Goal: Information Seeking & Learning: Learn about a topic

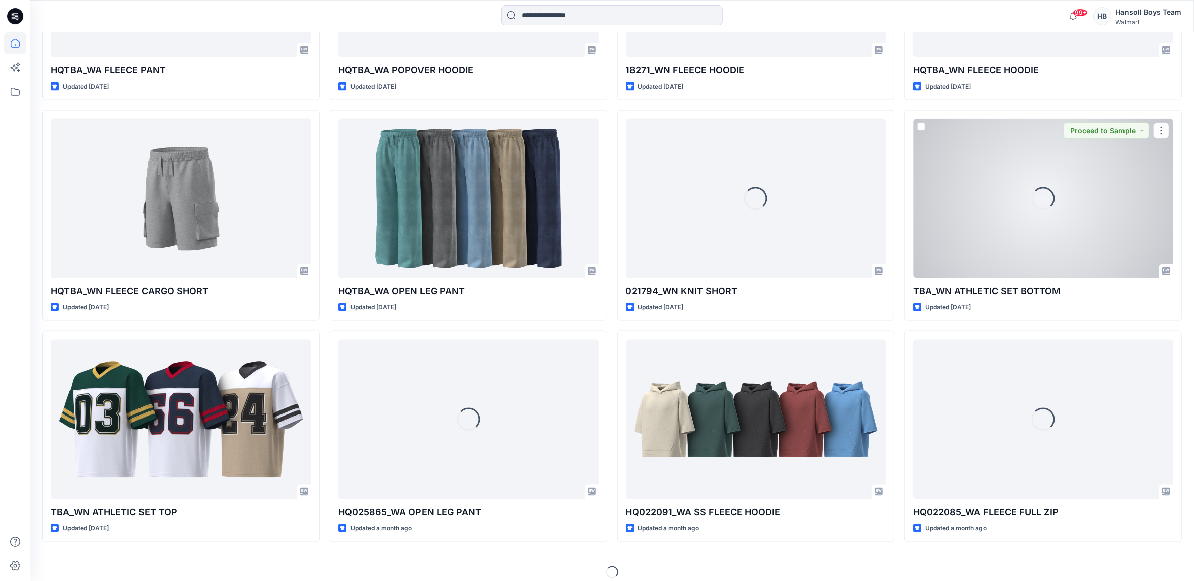
scroll to position [1836, 0]
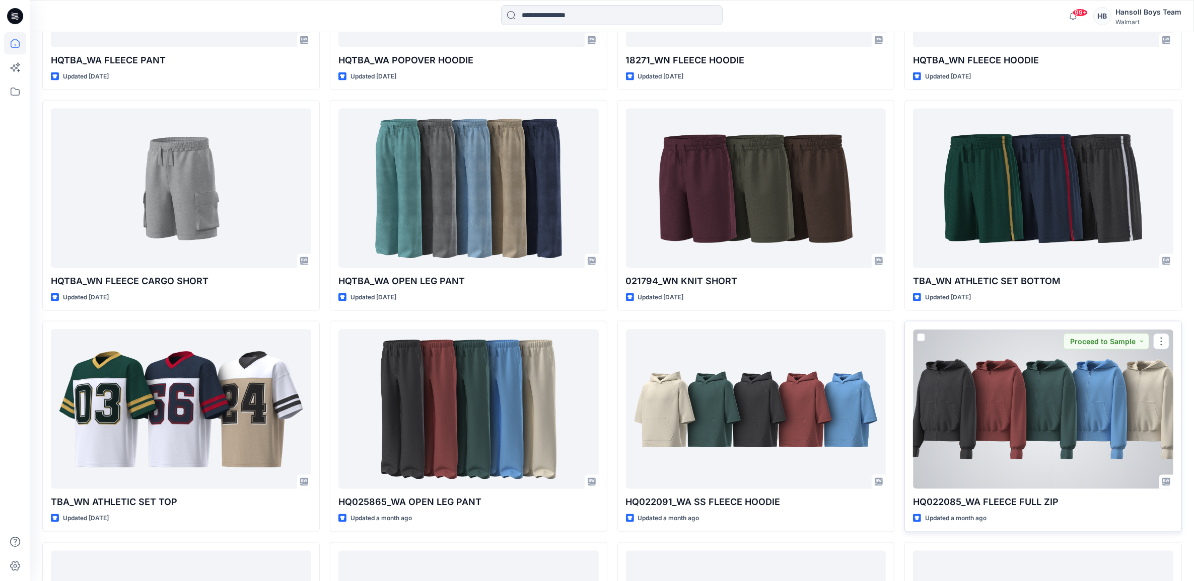
click at [1052, 411] on div at bounding box center [1043, 410] width 260 height 160
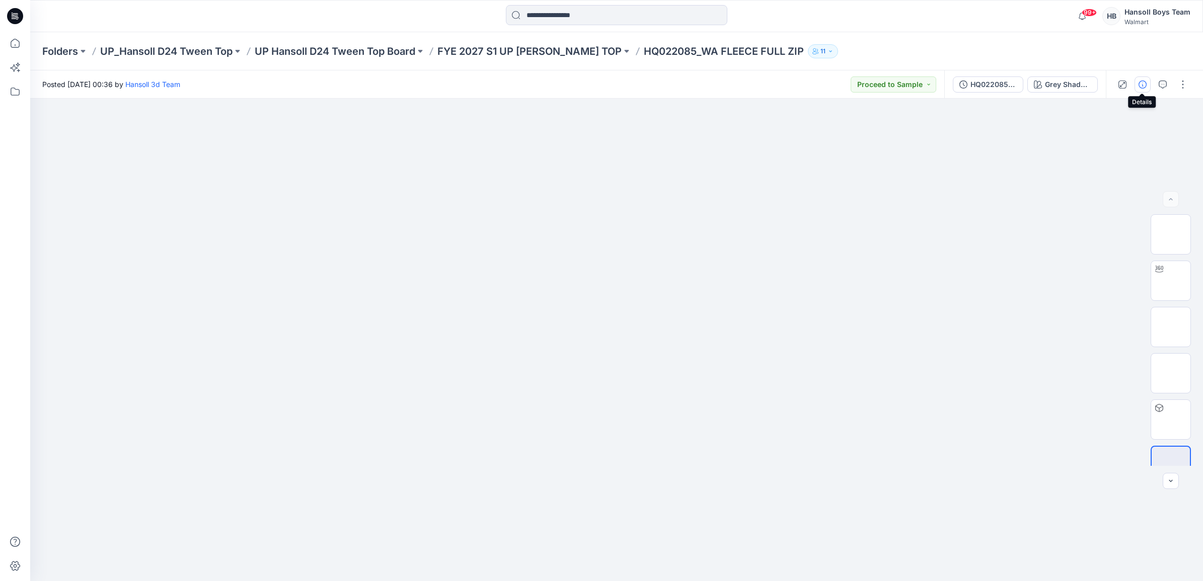
click at [1139, 84] on icon "button" at bounding box center [1143, 85] width 8 height 8
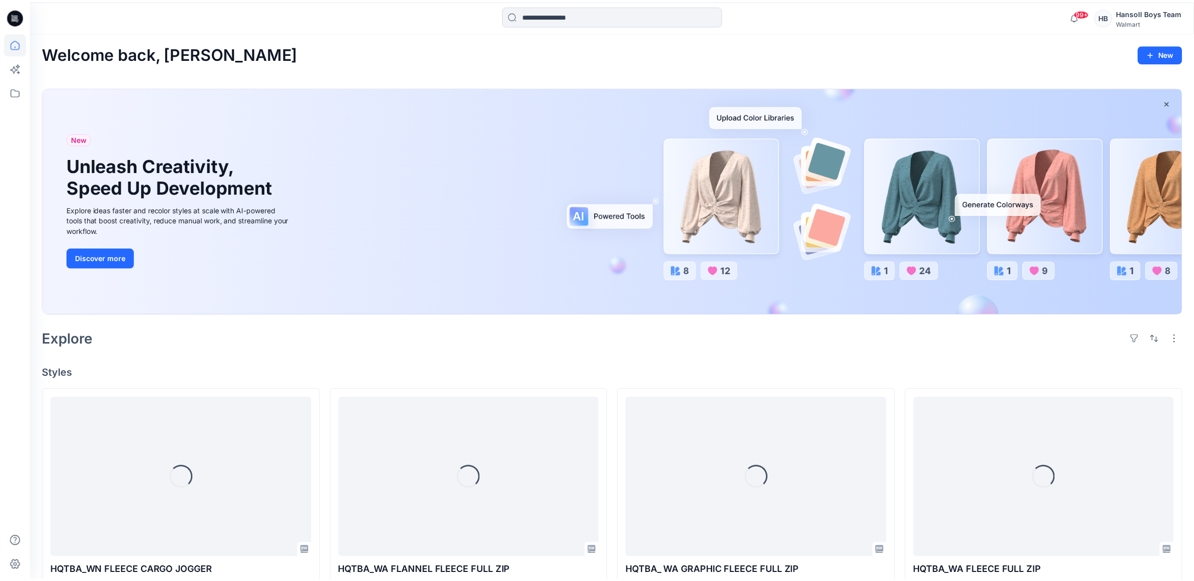
scroll to position [1836, 0]
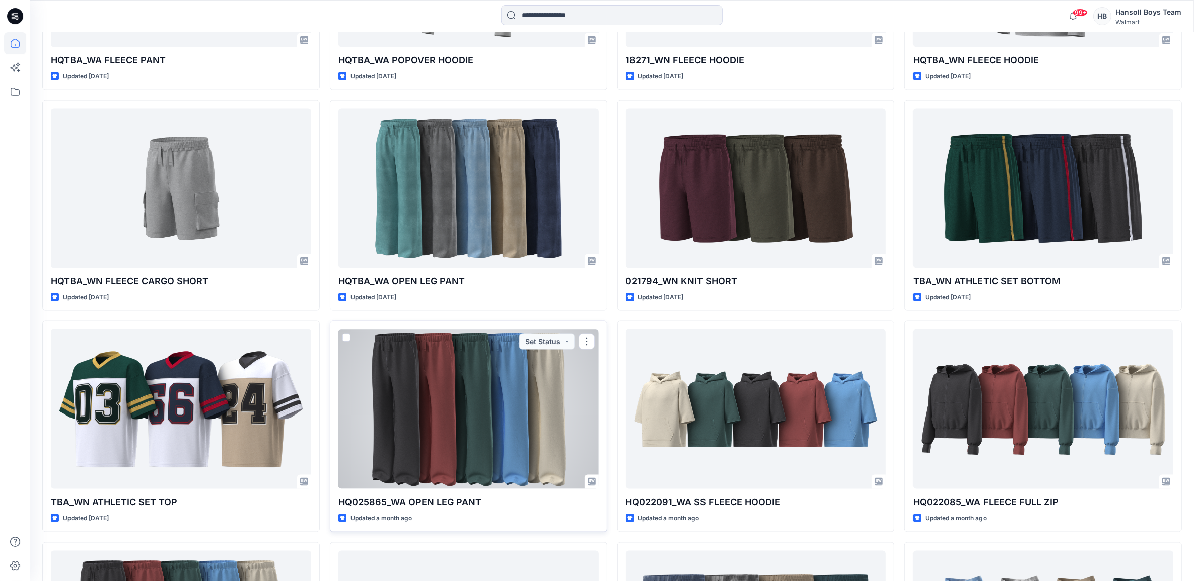
click at [535, 393] on div at bounding box center [468, 410] width 260 height 160
